Goal: Information Seeking & Learning: Learn about a topic

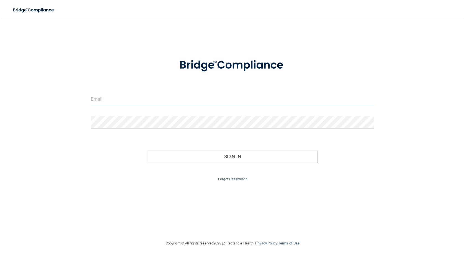
drag, startPoint x: 154, startPoint y: 99, endPoint x: 151, endPoint y: 98, distance: 3.2
click at [151, 98] on input "email" at bounding box center [232, 99] width 283 height 12
type input "[EMAIL_ADDRESS][DOMAIN_NAME]"
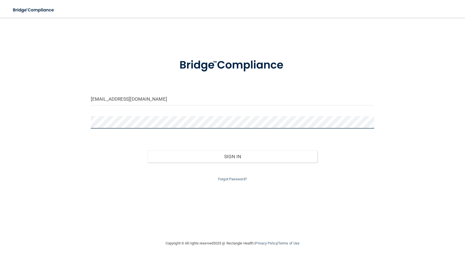
click at [147, 151] on button "Sign In" at bounding box center [232, 157] width 170 height 12
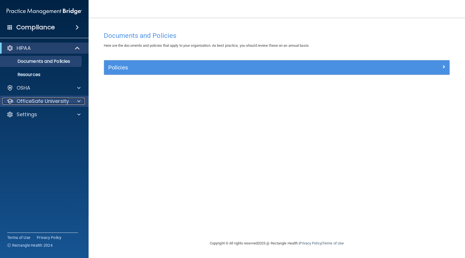
click at [41, 100] on p "OfficeSafe University" at bounding box center [43, 101] width 52 height 7
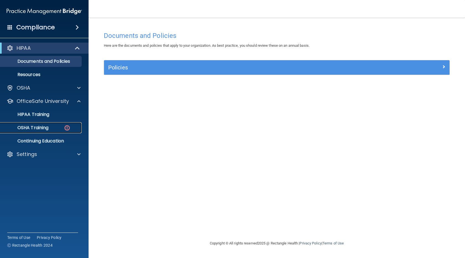
click at [49, 123] on link "OSHA Training" at bounding box center [37, 127] width 87 height 11
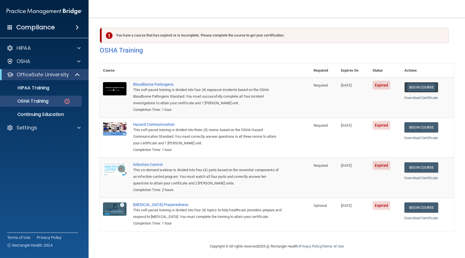
click at [418, 89] on link "Begin Course" at bounding box center [421, 87] width 34 height 10
